Goal: Check status: Check status

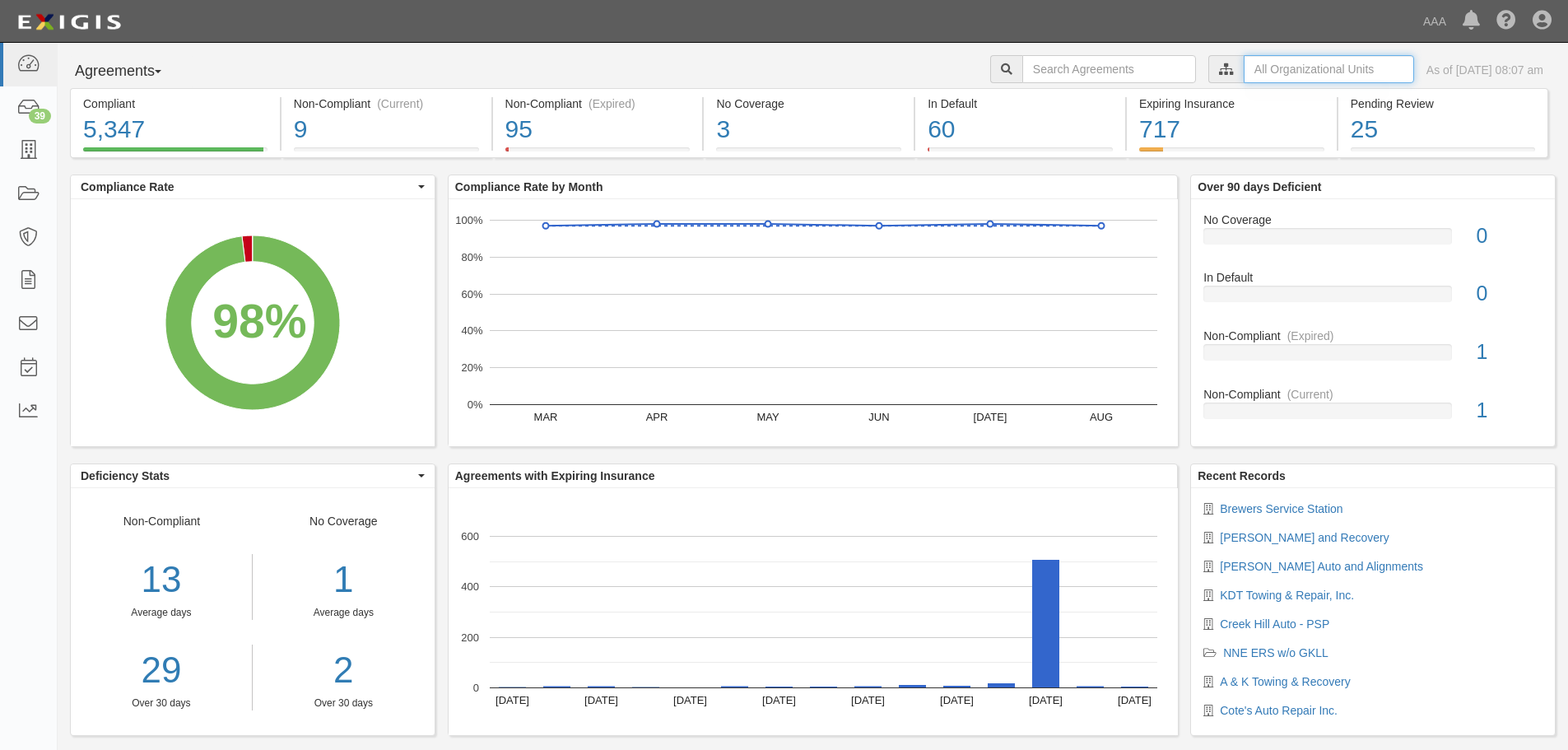
click at [1270, 76] on input "text" at bounding box center [1329, 69] width 170 height 28
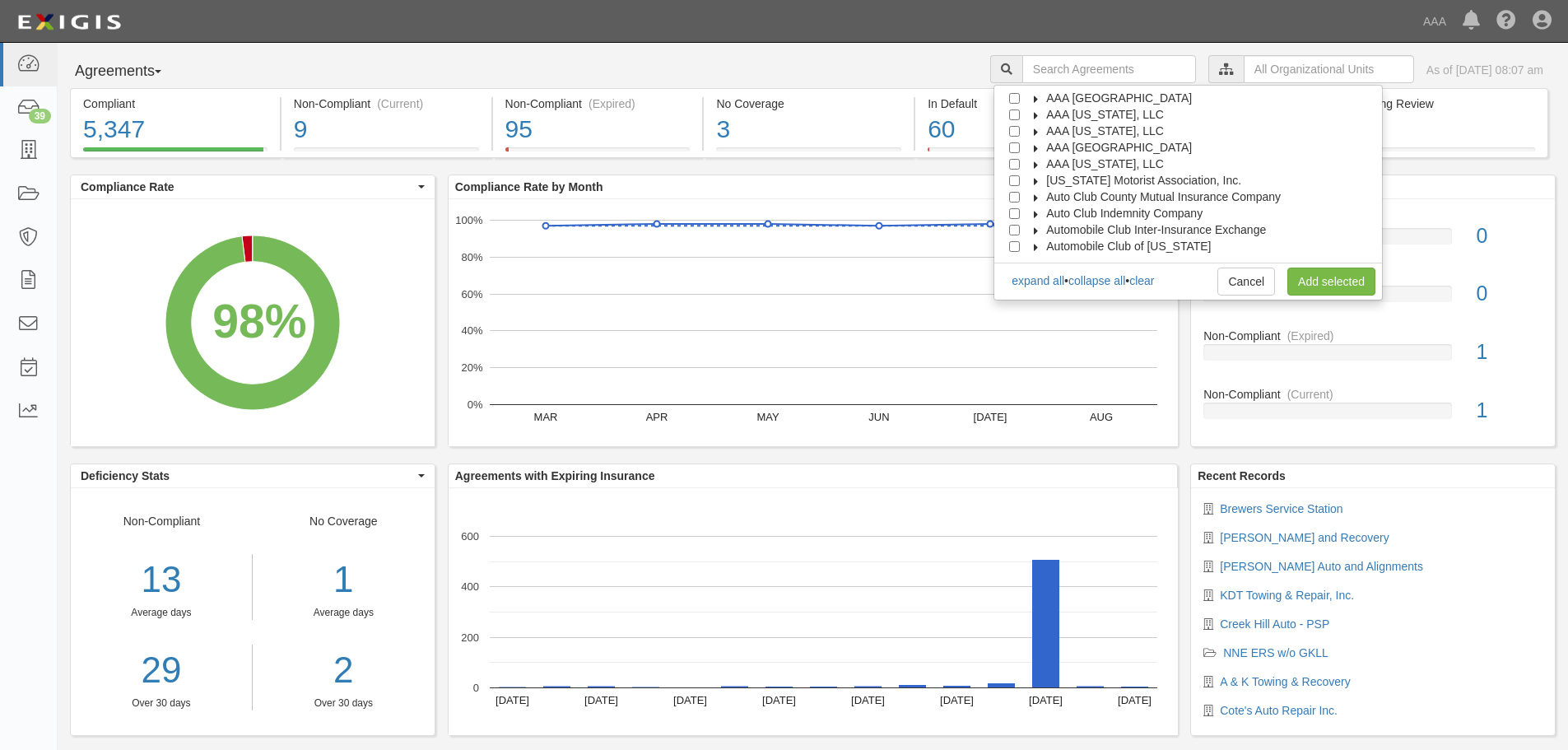
click at [1071, 148] on span "AAA [GEOGRAPHIC_DATA]" at bounding box center [1118, 147] width 146 height 13
click at [1087, 169] on span "Automotive Services" at bounding box center [1113, 164] width 106 height 13
click at [1049, 197] on input "Emergency Roadside Service (ERS)" at bounding box center [1043, 197] width 11 height 11
checkbox input "true"
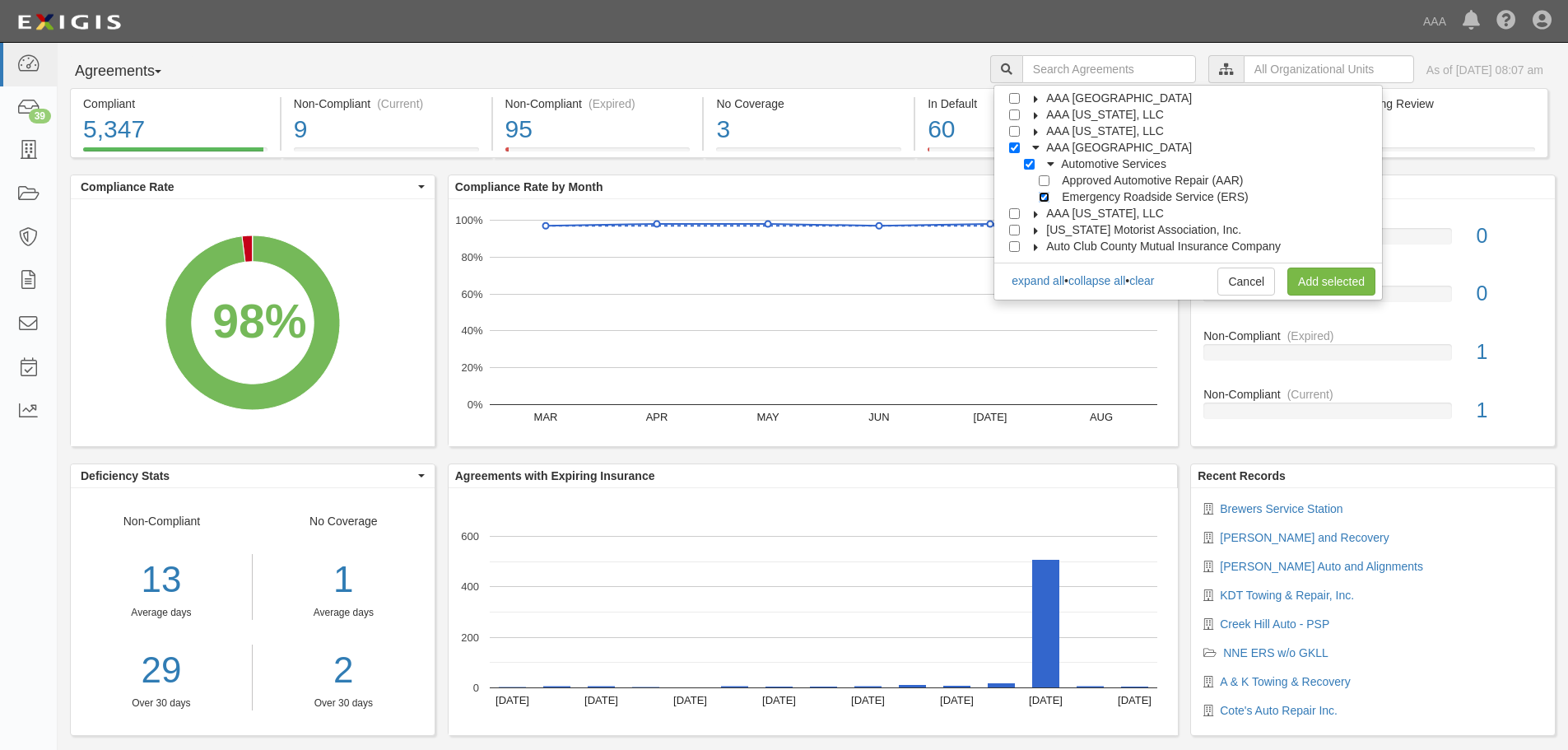
checkbox input "true"
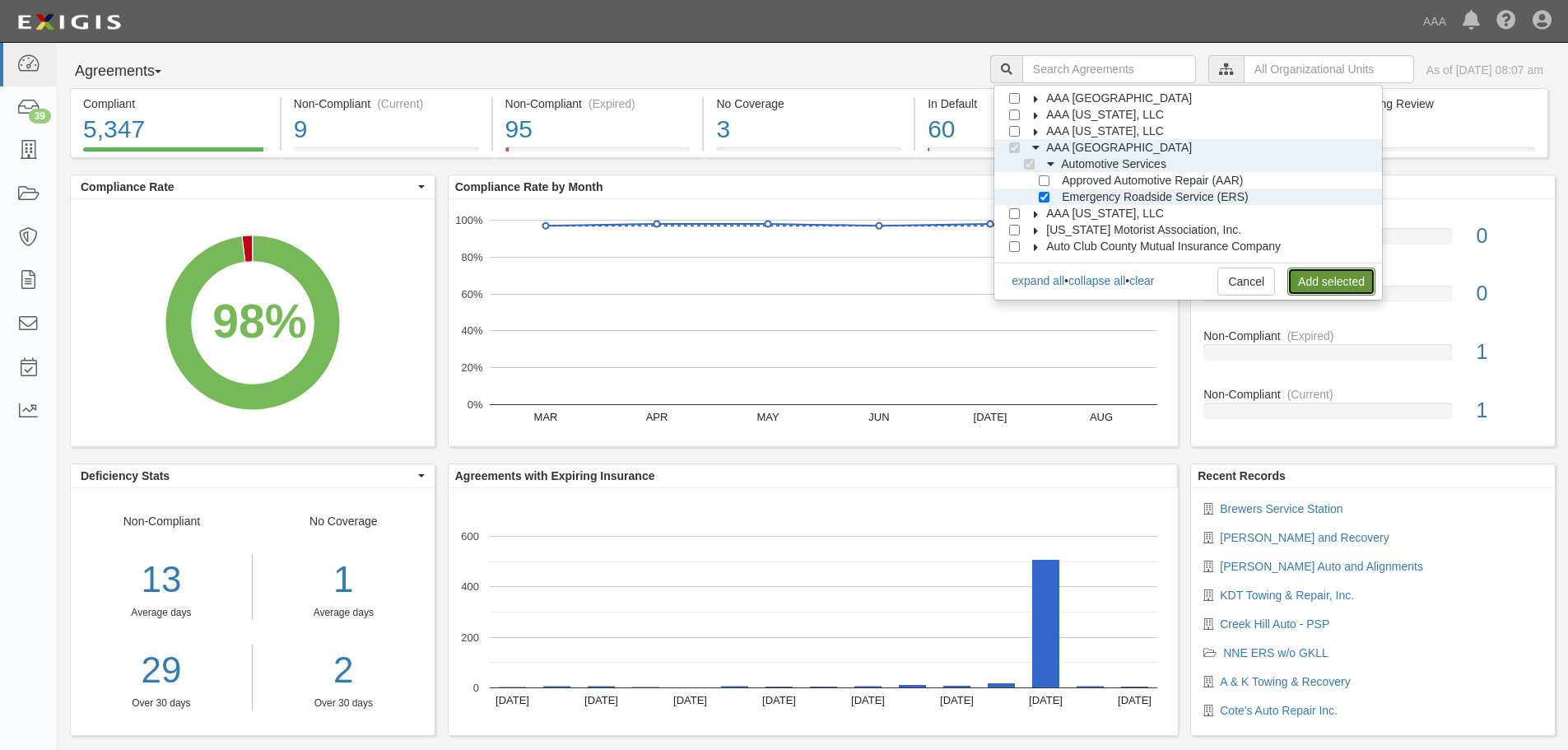
click at [1338, 282] on link "Add selected" at bounding box center [1330, 281] width 88 height 28
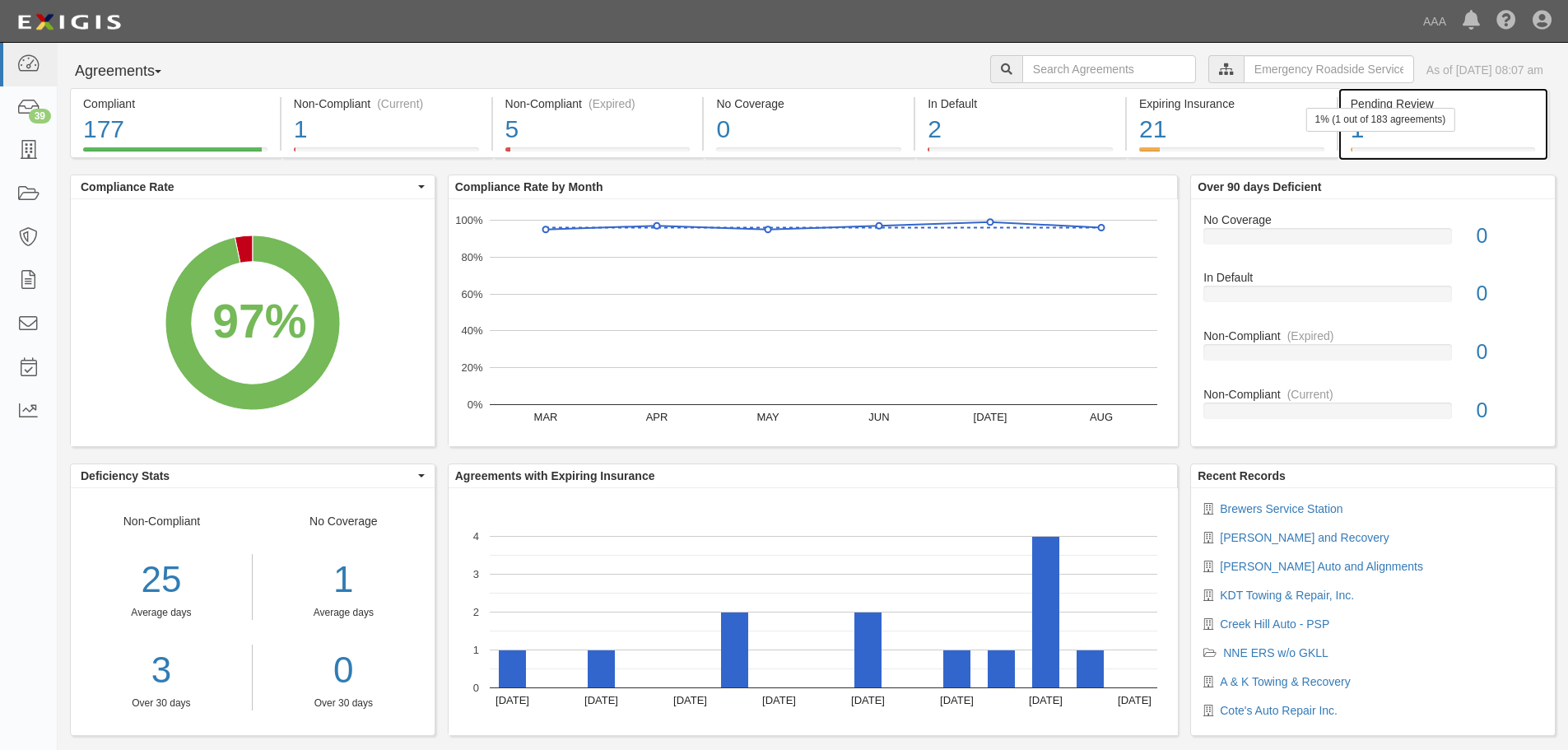
click at [1394, 124] on div "1% (1 out of 183 agreements)" at bounding box center [1380, 120] width 149 height 24
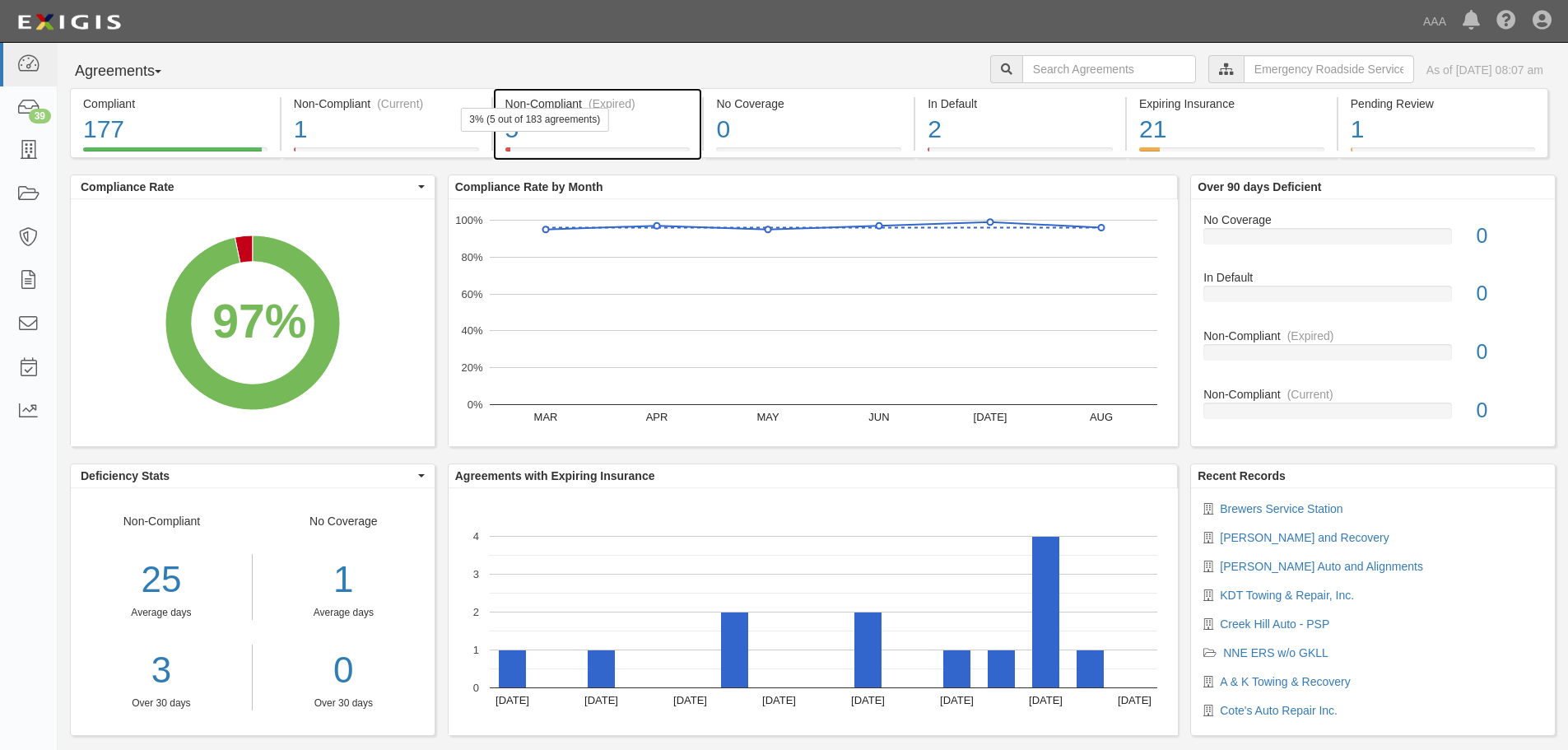
click at [594, 136] on div "5" at bounding box center [597, 130] width 185 height 36
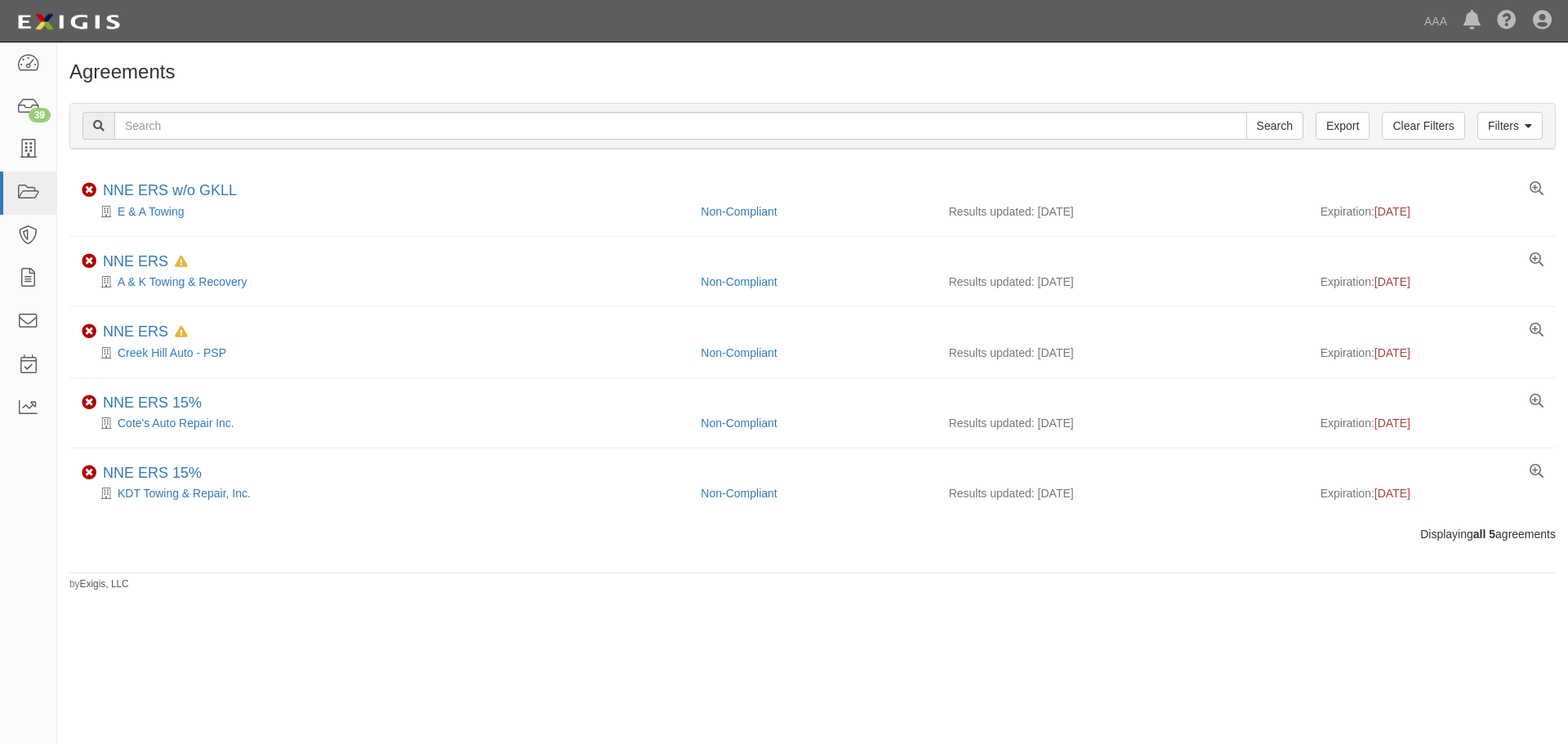
click at [508, 586] on div "Agreements Filters Clear Filters Export Search Filters Compliance Status Compli…" at bounding box center [813, 326] width 1511 height 530
